Goal: Navigation & Orientation: Find specific page/section

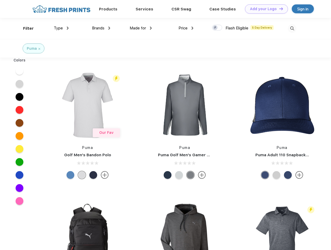
scroll to position [0, 0]
click at [265, 9] on link "Add your Logo Design Tool" at bounding box center [266, 8] width 43 height 9
click at [0, 0] on div "Design Tool" at bounding box center [0, 0] width 0 height 0
click at [279, 9] on link "Add your Logo Design Tool" at bounding box center [266, 8] width 43 height 9
click at [25, 28] on div "Filter" at bounding box center [28, 28] width 11 height 6
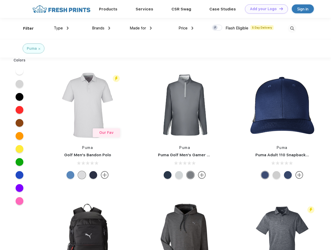
click at [61, 28] on span "Type" at bounding box center [58, 28] width 9 height 5
click at [101, 28] on span "Brands" at bounding box center [98, 28] width 12 height 5
click at [141, 28] on span "Made for" at bounding box center [138, 28] width 16 height 5
click at [186, 28] on span "Price" at bounding box center [183, 28] width 9 height 5
click at [217, 28] on div at bounding box center [217, 28] width 10 height 6
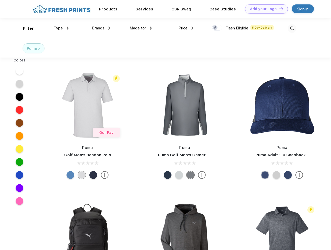
click at [215, 28] on input "checkbox" at bounding box center [213, 25] width 3 height 3
click at [292, 28] on img at bounding box center [292, 28] width 9 height 9
